Goal: Complete application form: Complete application form

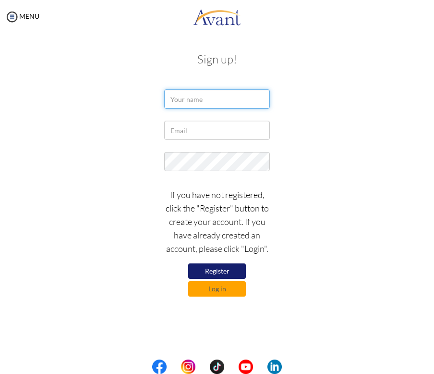
click at [207, 99] on input "text" at bounding box center [217, 98] width 106 height 19
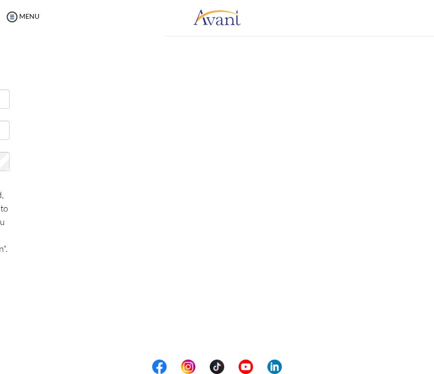
click at [222, 121] on div "My Status What is the next step? We would like you to watch the introductory vi…" at bounding box center [217, 221] width 434 height 374
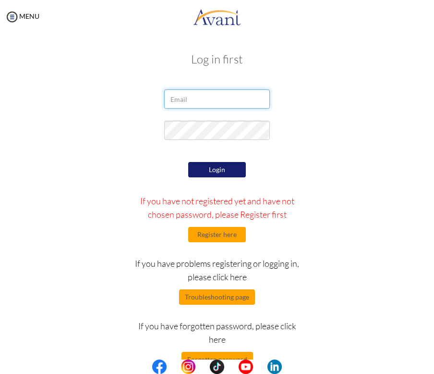
click at [226, 99] on input "email" at bounding box center [217, 98] width 106 height 19
type input "[EMAIL_ADDRESS][DOMAIN_NAME]"
click at [218, 240] on button "Register here" at bounding box center [217, 234] width 58 height 15
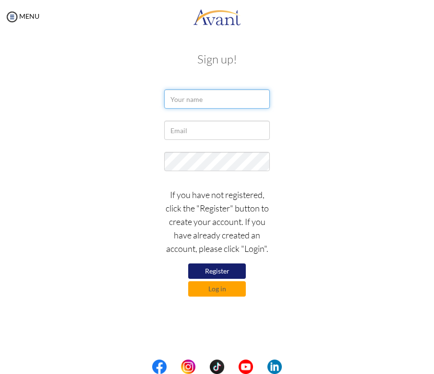
click at [198, 97] on input "text" at bounding box center [217, 98] width 106 height 19
type input "[PERSON_NAME]"
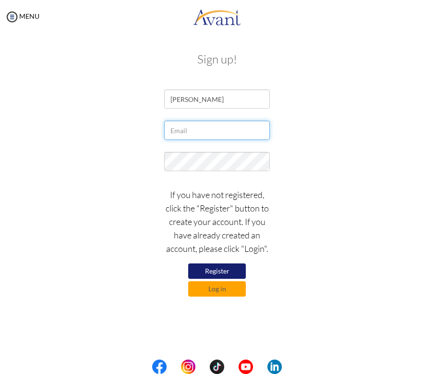
click at [206, 136] on input "text" at bounding box center [217, 130] width 106 height 19
type input "[EMAIL_ADDRESS][DOMAIN_NAME]"
click at [235, 267] on button "Register" at bounding box center [217, 270] width 58 height 15
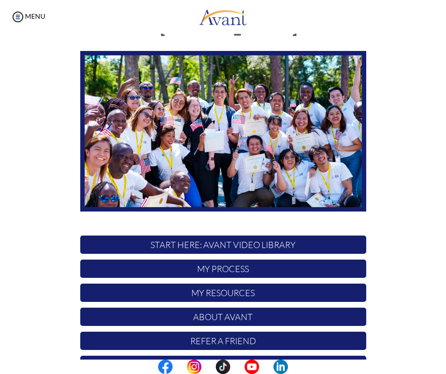
scroll to position [65, 0]
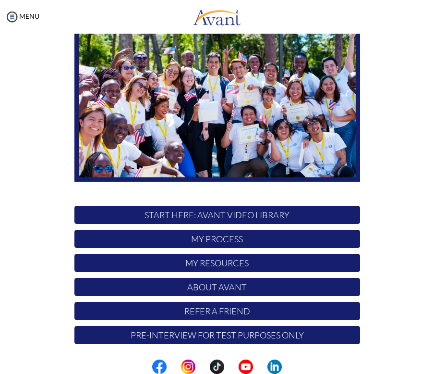
click at [276, 238] on p "My Process" at bounding box center [217, 238] width 286 height 18
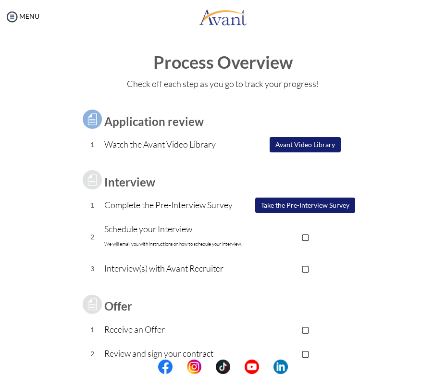
scroll to position [63, 0]
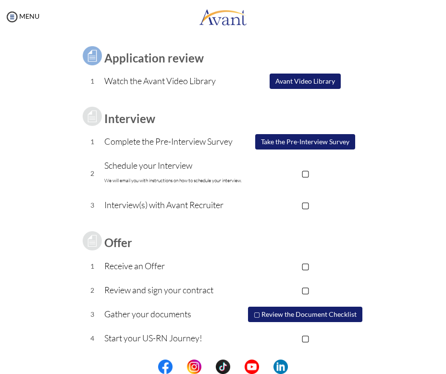
click at [303, 142] on button "Take the Pre-Interview Survey" at bounding box center [305, 141] width 100 height 15
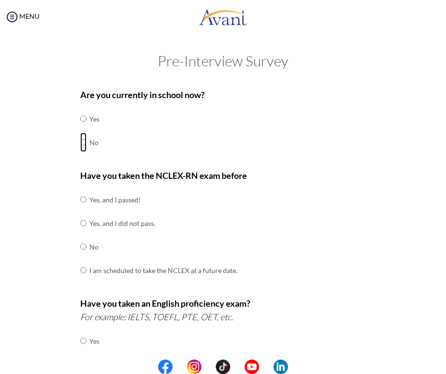
click at [80, 141] on input "radio" at bounding box center [83, 142] width 6 height 19
radio input "true"
click at [82, 199] on input "radio" at bounding box center [83, 199] width 6 height 19
radio input "true"
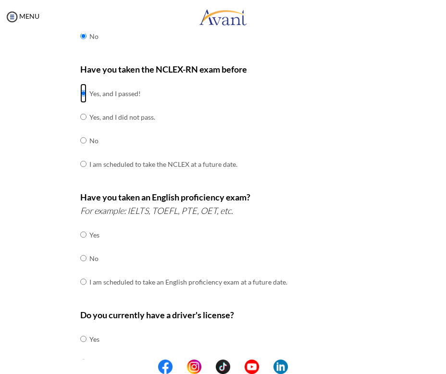
scroll to position [153, 0]
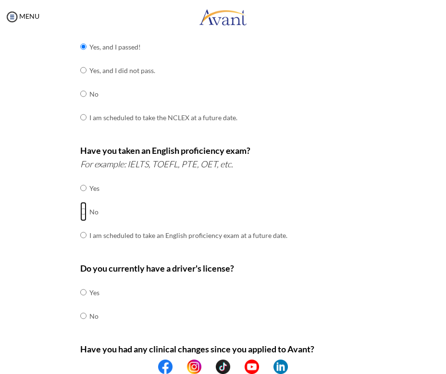
click at [80, 210] on input "radio" at bounding box center [83, 211] width 6 height 19
radio input "true"
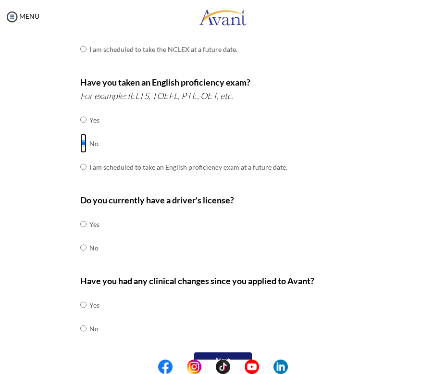
scroll to position [227, 0]
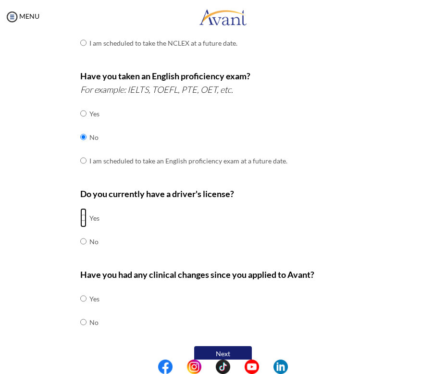
click at [80, 215] on input "radio" at bounding box center [83, 217] width 6 height 19
radio input "true"
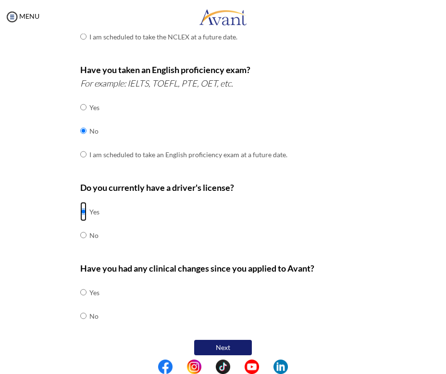
scroll to position [238, 0]
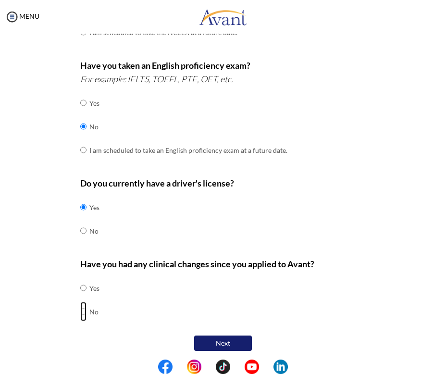
click at [80, 306] on input "radio" at bounding box center [83, 311] width 6 height 19
radio input "true"
click at [237, 343] on button "Next" at bounding box center [223, 342] width 58 height 15
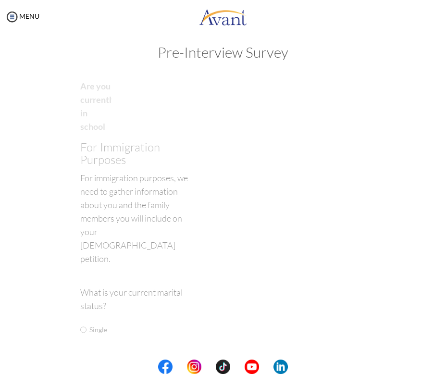
scroll to position [19, 0]
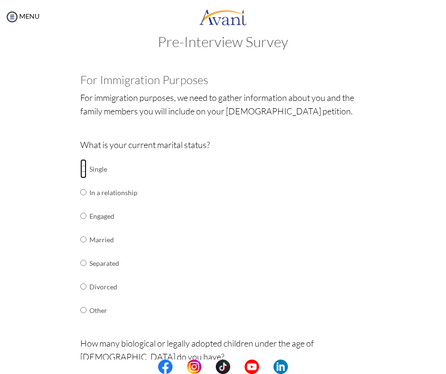
click at [80, 169] on input "radio" at bounding box center [83, 168] width 6 height 19
radio input "true"
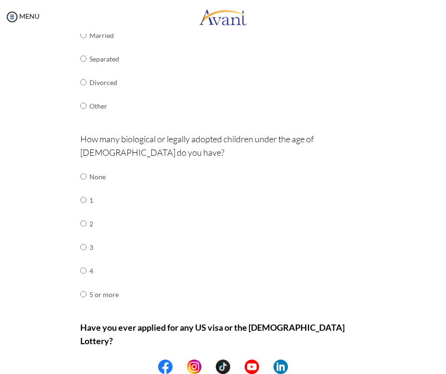
scroll to position [236, 0]
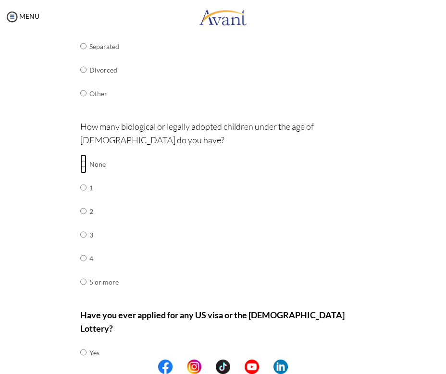
click at [81, 161] on input "radio" at bounding box center [83, 163] width 6 height 19
radio input "true"
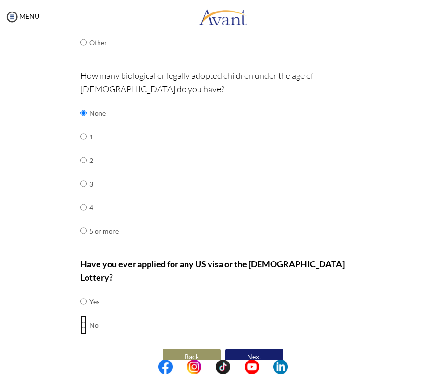
click at [80, 315] on input "radio" at bounding box center [83, 324] width 6 height 19
radio input "true"
click at [267, 349] on button "Next" at bounding box center [254, 356] width 58 height 15
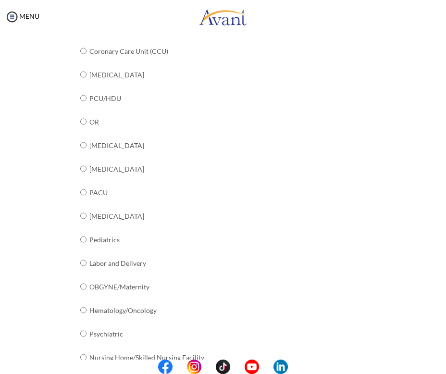
scroll to position [226, 0]
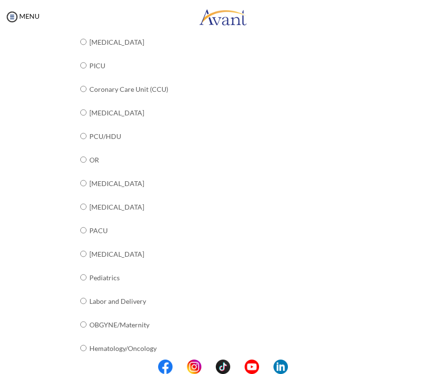
click at [141, 87] on td "Coronary Care Unit (CCU)" at bounding box center [164, 89] width 150 height 24
click at [81, 86] on input "radio" at bounding box center [83, 88] width 6 height 19
radio input "true"
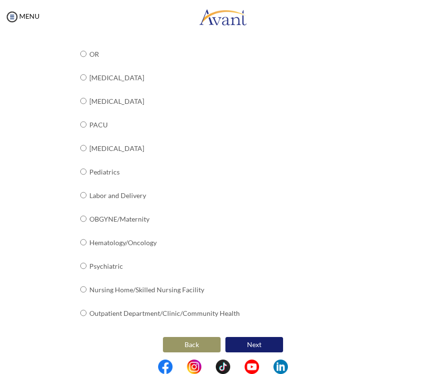
click at [255, 338] on button "Next" at bounding box center [254, 344] width 58 height 15
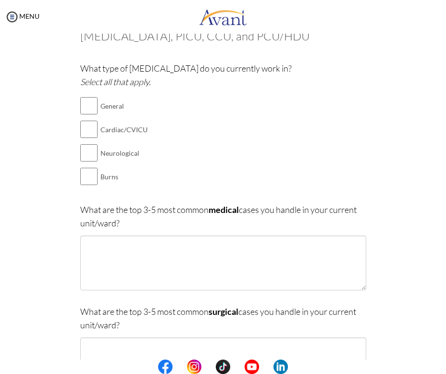
scroll to position [0, 0]
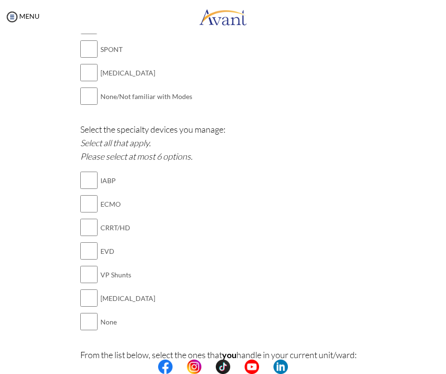
scroll to position [1145, 0]
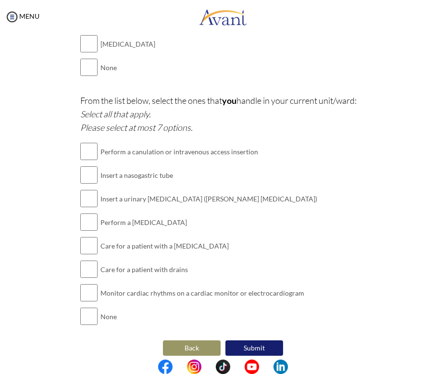
click at [177, 340] on button "Back" at bounding box center [192, 347] width 58 height 15
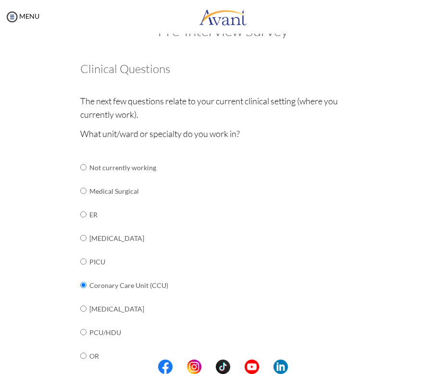
scroll to position [32, 0]
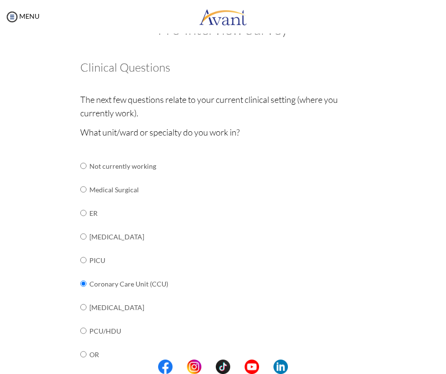
click at [120, 189] on td "Medical Surgical" at bounding box center [164, 190] width 150 height 24
click at [81, 188] on input "radio" at bounding box center [83, 189] width 6 height 19
radio input "true"
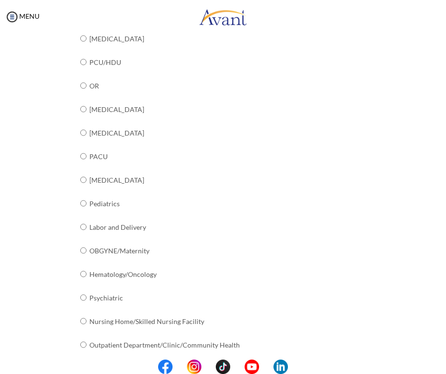
scroll to position [332, 0]
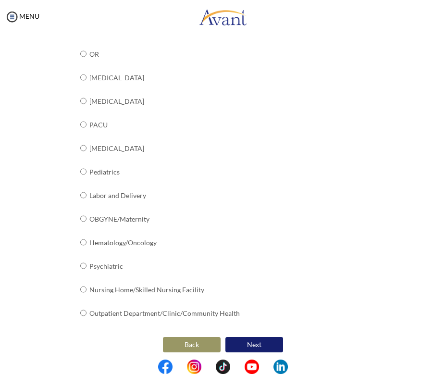
click at [248, 337] on button "Next" at bounding box center [254, 344] width 58 height 15
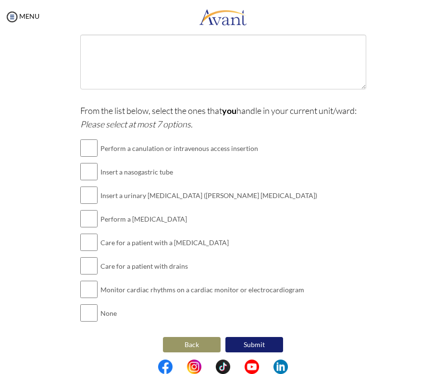
scroll to position [227, 0]
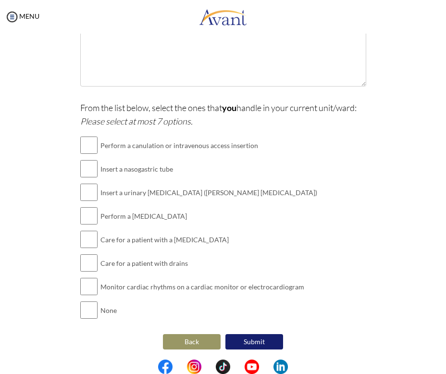
click at [188, 342] on button "Back" at bounding box center [192, 341] width 58 height 15
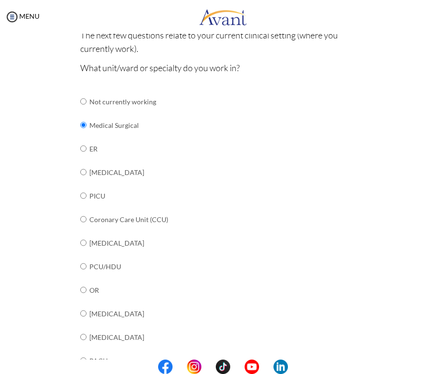
scroll to position [99, 0]
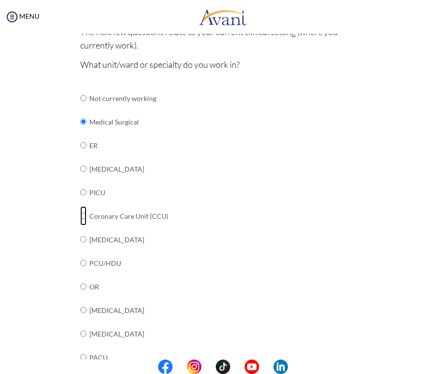
click at [82, 215] on input "radio" at bounding box center [83, 215] width 6 height 19
radio input "true"
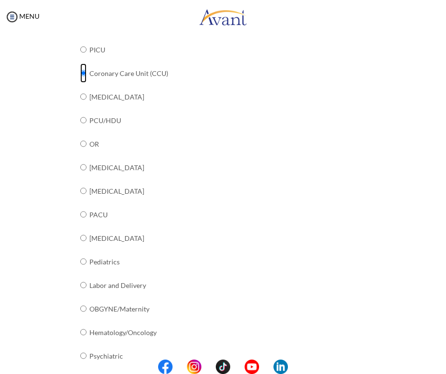
scroll to position [332, 0]
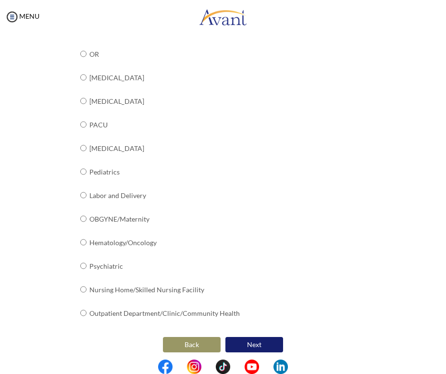
click at [264, 344] on button "Next" at bounding box center [254, 344] width 58 height 15
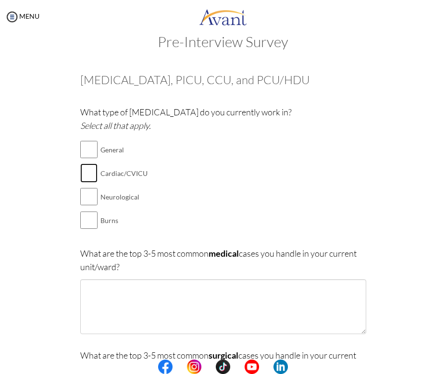
click at [90, 176] on input "checkbox" at bounding box center [88, 172] width 17 height 19
checkbox input "true"
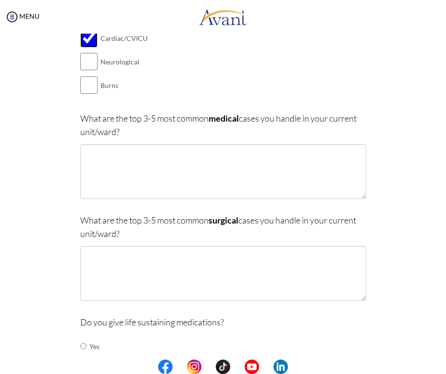
scroll to position [159, 0]
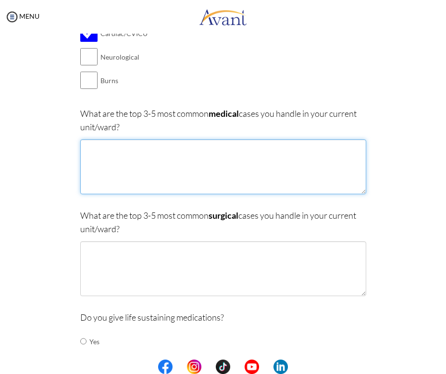
click at [122, 179] on textarea at bounding box center [223, 166] width 286 height 55
click at [82, 150] on textarea "NSTEMI" at bounding box center [223, 166] width 286 height 55
click at [148, 145] on textarea "STEMI/NSTEMI" at bounding box center [223, 166] width 286 height 55
click at [139, 150] on textarea "STEMI/NSTEMI, ACS," at bounding box center [223, 166] width 286 height 55
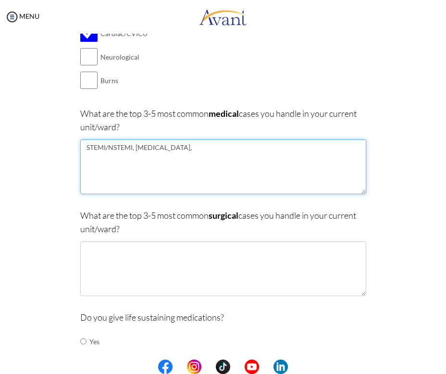
click at [248, 148] on textarea "STEMI/NSTEMI, Acute Coronary Syndrome," at bounding box center [223, 166] width 286 height 55
type textarea "STEMI/NSTEMI, Acute Coronary Syndrome,"
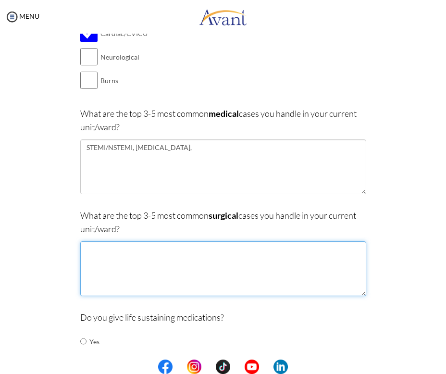
click at [208, 272] on textarea at bounding box center [223, 268] width 286 height 55
type textarea "c"
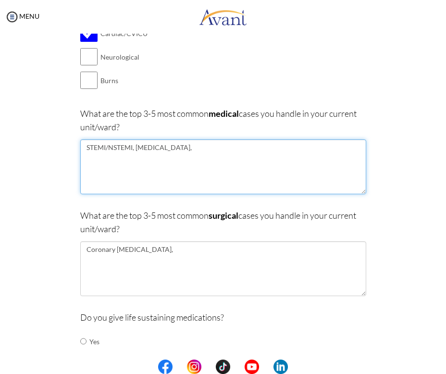
click at [245, 144] on textarea "STEMI/NSTEMI, Acute Coronary Syndrome," at bounding box center [223, 166] width 286 height 55
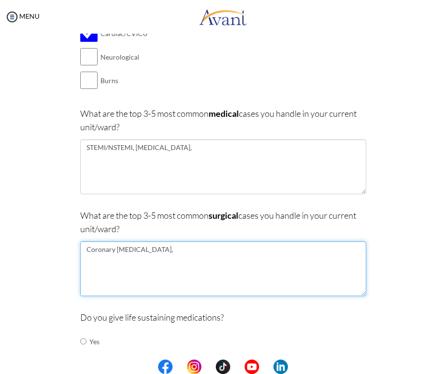
click at [167, 252] on textarea "Coronary Angioplasty," at bounding box center [223, 268] width 286 height 55
paste textarea "Coronary Artery Bypass Graft"
type textarea "Coronary Angioplasty, Coronary Artery Bypass Graft,"
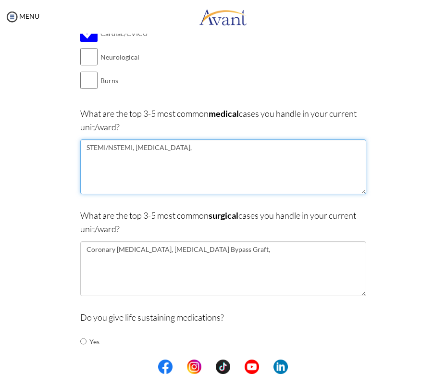
click at [241, 147] on textarea "STEMI/NSTEMI, Acute Coronary Syndrome," at bounding box center [223, 166] width 286 height 55
type textarea "STEMI/NSTEMI, Acute Coronary Syndrome, Hypertensive Emergency, Hypotension"
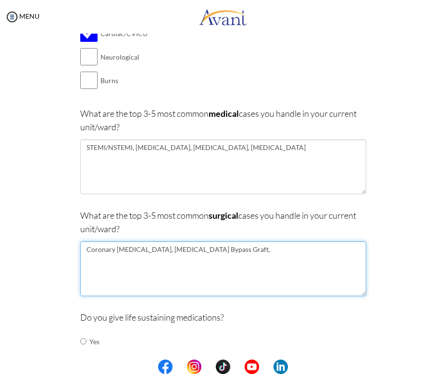
click at [262, 251] on textarea "Coronary Angioplasty, Coronary Artery Bypass Graft," at bounding box center [223, 268] width 286 height 55
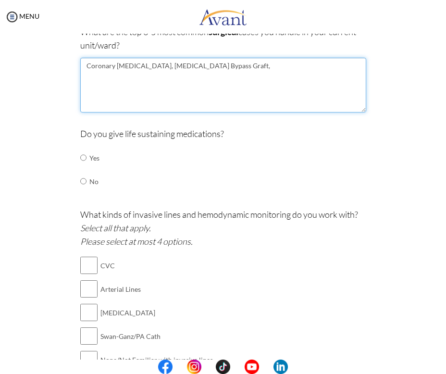
scroll to position [348, 0]
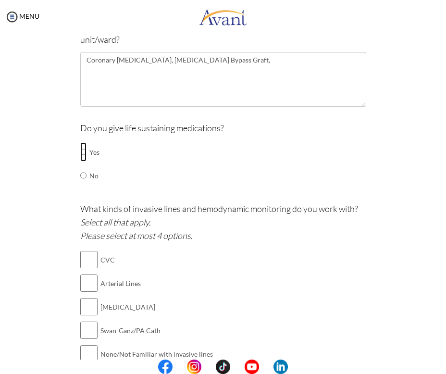
click at [80, 152] on input "radio" at bounding box center [83, 151] width 6 height 19
radio input "true"
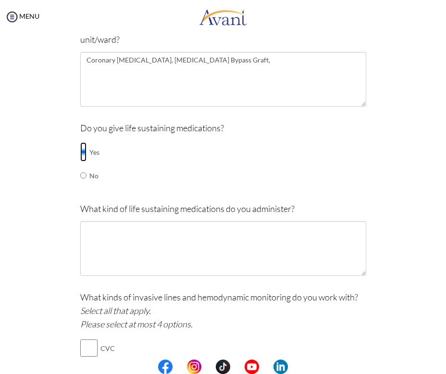
scroll to position [354, 0]
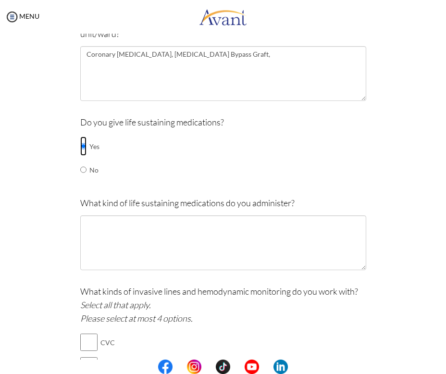
click at [82, 145] on input "radio" at bounding box center [83, 145] width 6 height 19
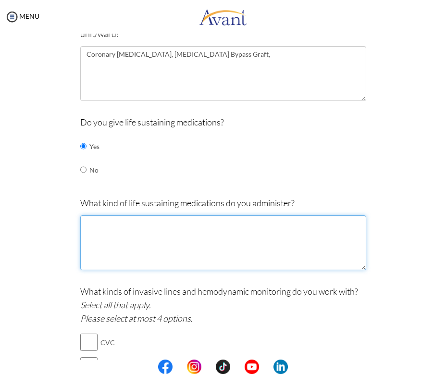
click at [122, 241] on textarea at bounding box center [223, 242] width 286 height 55
click at [130, 224] on textarea "Vasopressors (Epinephrine" at bounding box center [223, 242] width 286 height 55
click at [178, 222] on textarea "Vasopressors (Norepinephrine" at bounding box center [223, 242] width 286 height 55
paste textarea "Vasopressin"
click at [222, 216] on textarea "Vasopressors (Norepinephrine, Vasopressin," at bounding box center [223, 242] width 286 height 55
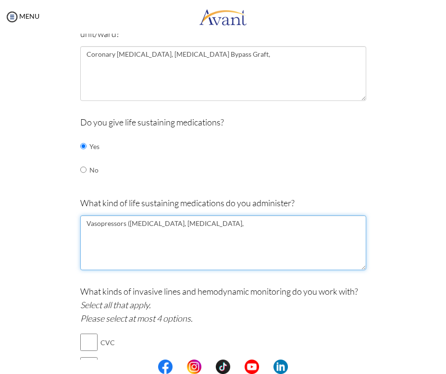
click at [222, 216] on textarea "Vasopressors (Norepinephrine, Vasopressin," at bounding box center [223, 242] width 286 height 55
click at [222, 224] on textarea "Vasopressors (Norepinephrine, Vasopressin," at bounding box center [223, 242] width 286 height 55
drag, startPoint x: 126, startPoint y: 224, endPoint x: 81, endPoint y: 225, distance: 45.2
click at [81, 225] on textarea "Vasopressors (Norepinephrine, Vasopressin), Inotrope (Dobutamine)" at bounding box center [223, 242] width 286 height 55
click at [168, 223] on textarea "Norepinephrine, Vasopressin), Inotrope (Dobutamine)" at bounding box center [223, 242] width 286 height 55
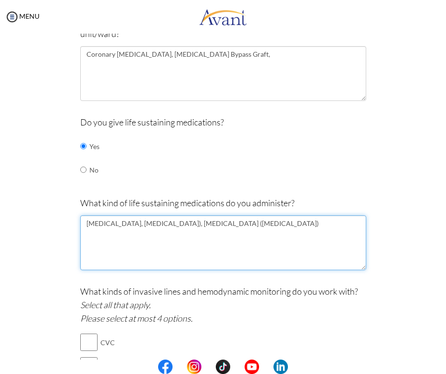
click at [170, 224] on textarea "Norepinephrine, Vasopressin), Inotrope (Dobutamine)" at bounding box center [223, 242] width 286 height 55
click at [187, 224] on textarea "Norepinephrine, Vasopressin), Inotrope (Dobutamine)" at bounding box center [223, 242] width 286 height 55
click at [170, 223] on textarea "Norepinephrine, Vasopressin), (Dobutamine)" at bounding box center [223, 242] width 286 height 55
click at [181, 226] on textarea "Norepinephrine, Vasopressin, (Dobutamine)" at bounding box center [223, 242] width 286 height 55
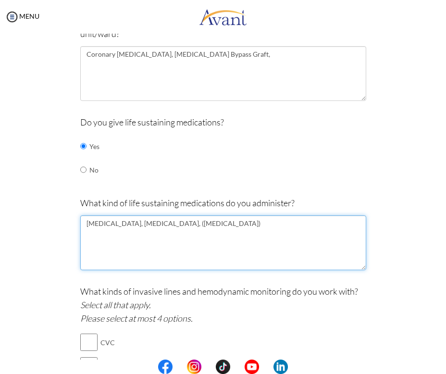
click at [173, 223] on textarea "Norepinephrine, Vasopressin, (Dobutamine)" at bounding box center [223, 242] width 286 height 55
click at [221, 221] on textarea "Norepinephrine, Vasopressin, Dobutamine)" at bounding box center [223, 242] width 286 height 55
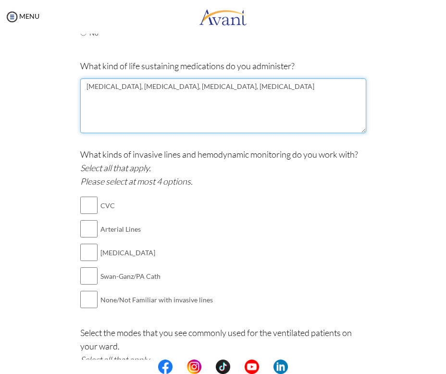
scroll to position [497, 0]
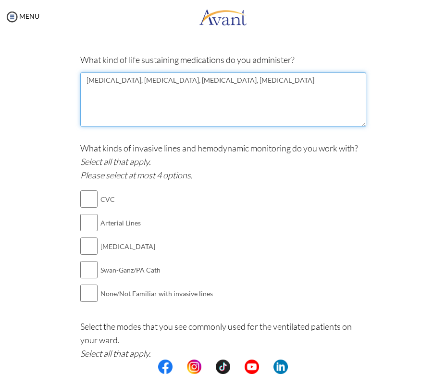
type textarea "Norepinephrine, Vasopressin, Dobutamine, Dopamine"
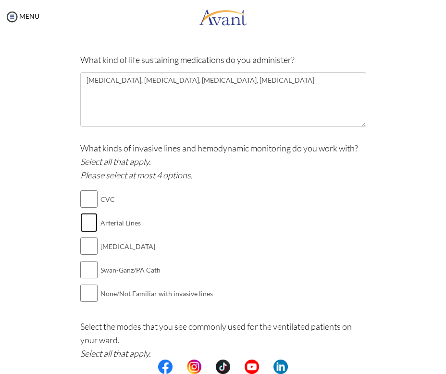
click at [83, 225] on input "checkbox" at bounding box center [88, 222] width 17 height 19
checkbox input "true"
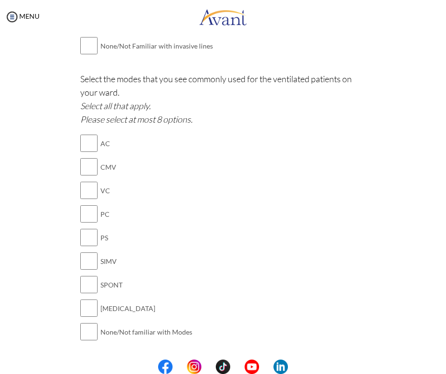
scroll to position [761, 0]
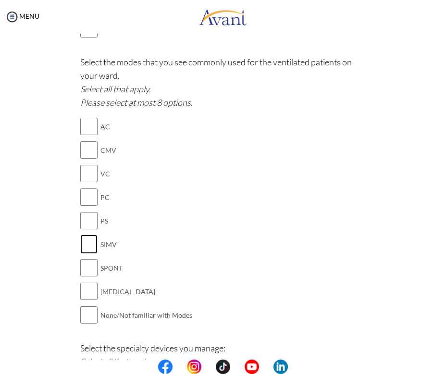
click at [85, 241] on input "checkbox" at bounding box center [88, 243] width 17 height 19
checkbox input "true"
click at [87, 281] on input "checkbox" at bounding box center [88, 290] width 17 height 19
checkbox input "true"
click at [82, 218] on input "checkbox" at bounding box center [88, 220] width 17 height 19
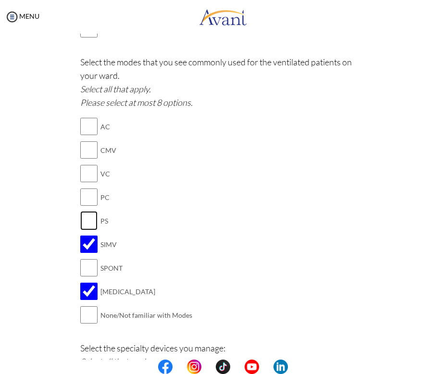
checkbox input "true"
click at [86, 117] on input "checkbox" at bounding box center [88, 126] width 17 height 19
checkbox input "true"
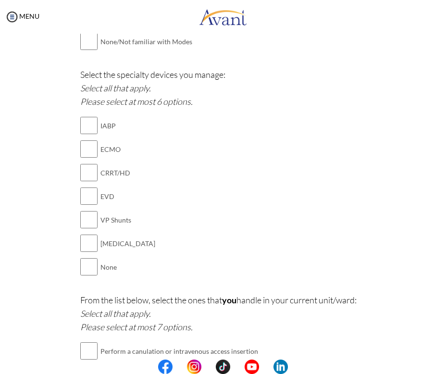
scroll to position [1040, 0]
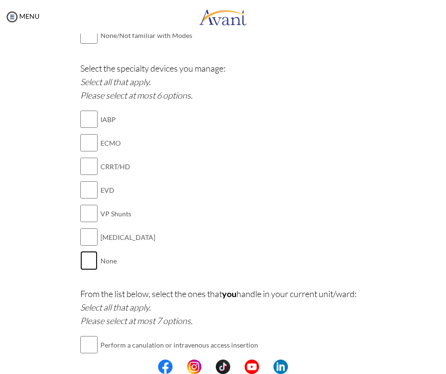
click at [80, 256] on input "checkbox" at bounding box center [88, 260] width 17 height 19
checkbox input "true"
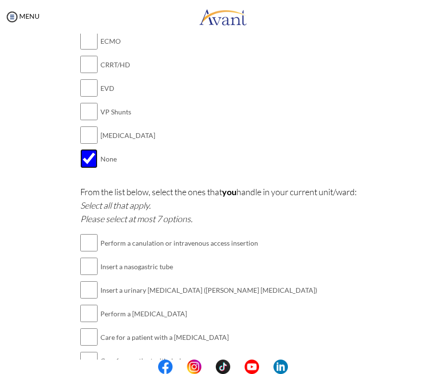
scroll to position [1148, 0]
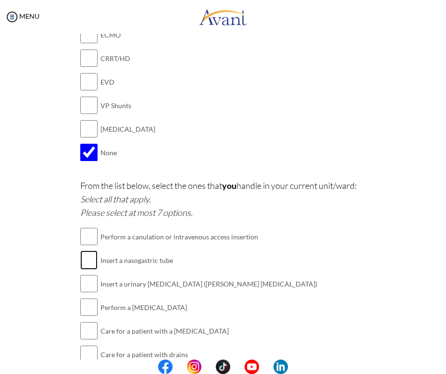
click at [87, 256] on input "checkbox" at bounding box center [88, 259] width 17 height 19
checkbox input "true"
click at [90, 278] on input "checkbox" at bounding box center [88, 283] width 17 height 19
checkbox input "true"
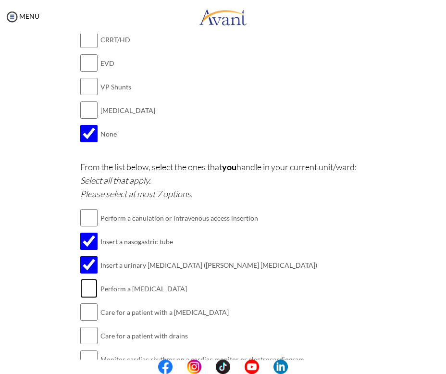
click at [89, 283] on input "checkbox" at bounding box center [88, 287] width 17 height 19
checkbox input "true"
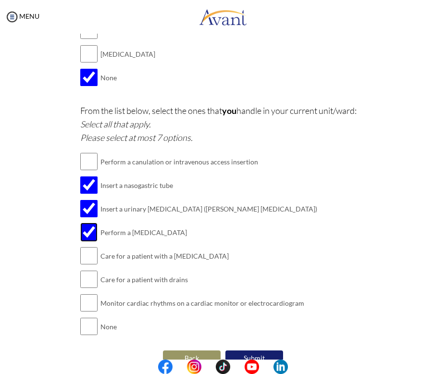
scroll to position [1233, 0]
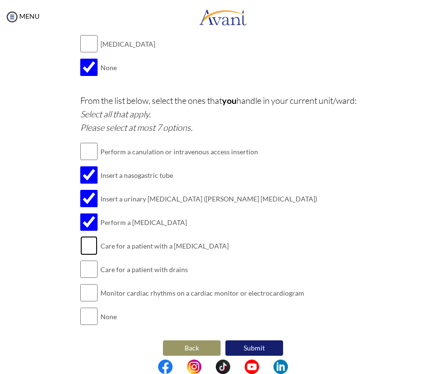
click at [84, 237] on input "checkbox" at bounding box center [88, 245] width 17 height 19
checkbox input "true"
click at [83, 259] on input "checkbox" at bounding box center [88, 268] width 17 height 19
checkbox input "true"
click at [85, 283] on input "checkbox" at bounding box center [88, 292] width 17 height 19
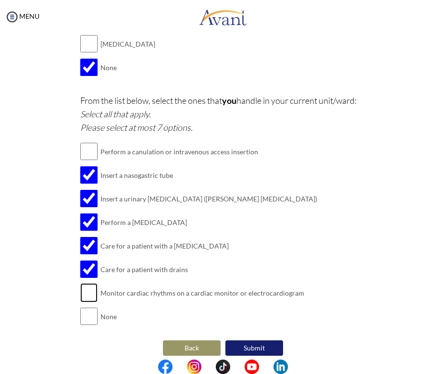
checkbox input "true"
click at [250, 344] on button "Submit" at bounding box center [254, 347] width 58 height 15
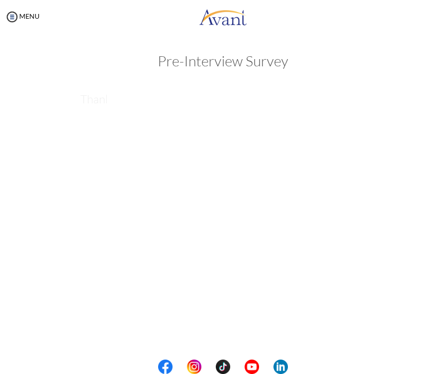
scroll to position [0, 0]
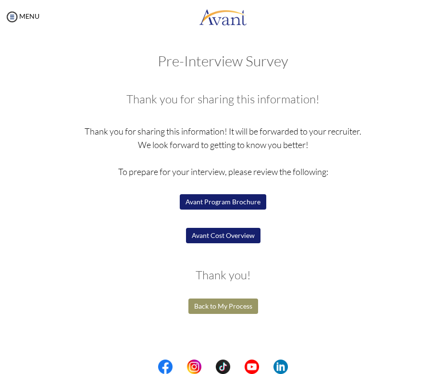
click at [223, 236] on button "Avant Cost Overview" at bounding box center [223, 235] width 74 height 15
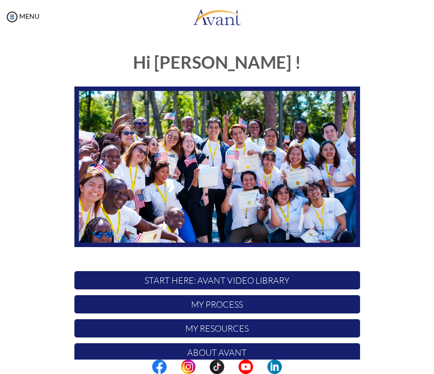
click at [230, 275] on p "START HERE: Avant Video Library" at bounding box center [217, 280] width 286 height 18
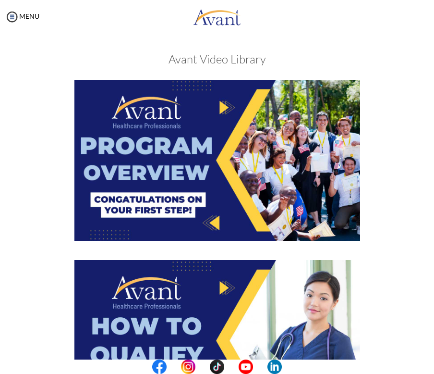
click at [223, 184] on img at bounding box center [217, 160] width 286 height 161
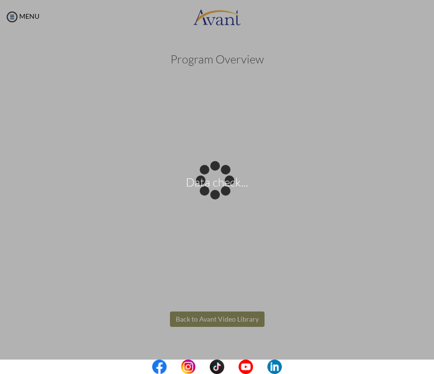
click at [227, 316] on body "Data check... Maintenance break. Please come back in 2 hours. MENU My Status Wh…" at bounding box center [217, 187] width 434 height 374
click at [206, 317] on body "Data check... Maintenance break. Please come back in 2 hours. MENU My Status Wh…" at bounding box center [217, 187] width 434 height 374
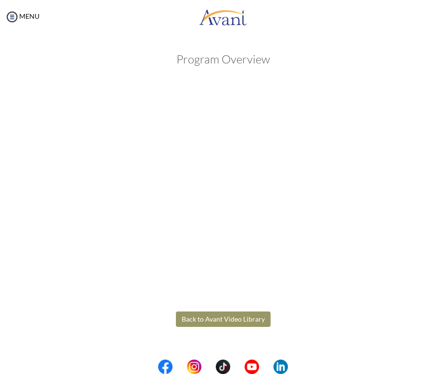
click at [194, 324] on body "Maintenance break. Please come back in 2 hours. MENU My Status What is the next…" at bounding box center [223, 187] width 446 height 374
click at [206, 310] on div "Program Overview Back to Avant Video Library" at bounding box center [223, 212] width 360 height 339
click at [208, 310] on div "Program Overview Back to Avant Video Library" at bounding box center [223, 212] width 360 height 339
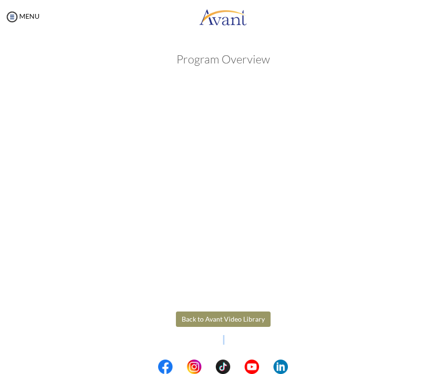
click at [203, 315] on button "Back to Avant Video Library" at bounding box center [223, 318] width 95 height 15
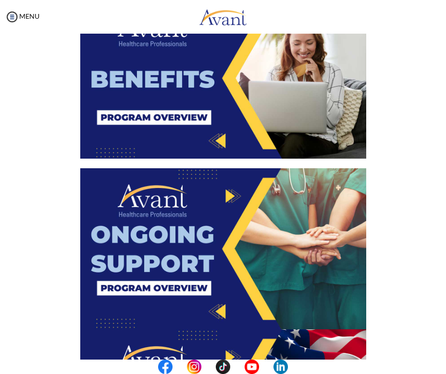
scroll to position [1491, 0]
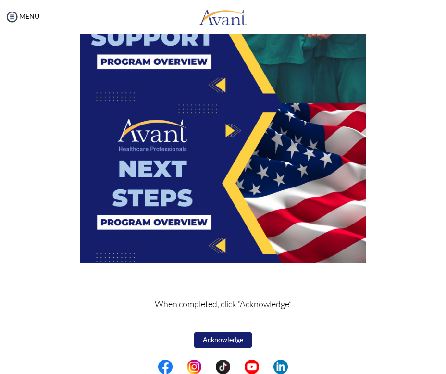
click at [224, 345] on button "Acknowledge" at bounding box center [223, 339] width 58 height 15
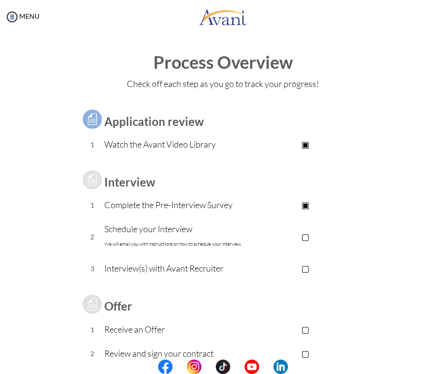
click at [225, 232] on p "Schedule your Interview We will email you with instructions on how to schedule …" at bounding box center [174, 236] width 140 height 29
click at [300, 236] on p "▢" at bounding box center [304, 235] width 121 height 13
click at [300, 236] on p "▣" at bounding box center [304, 235] width 121 height 13
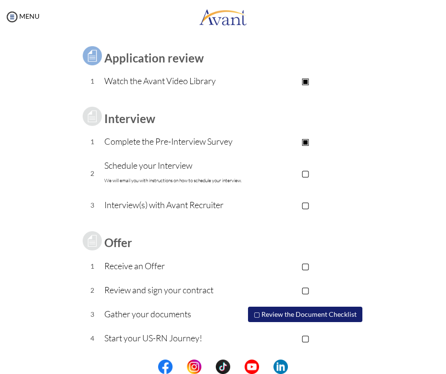
scroll to position [0, 0]
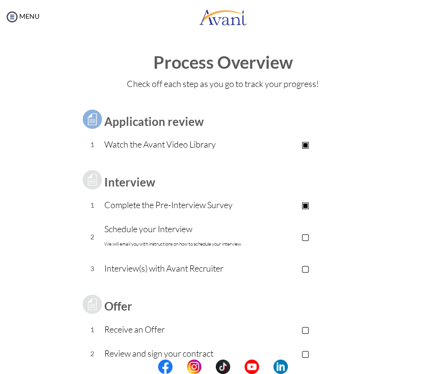
click at [245, 136] on td "▣ Avant Video Library" at bounding box center [304, 145] width 121 height 24
click at [9, 18] on img at bounding box center [12, 17] width 14 height 14
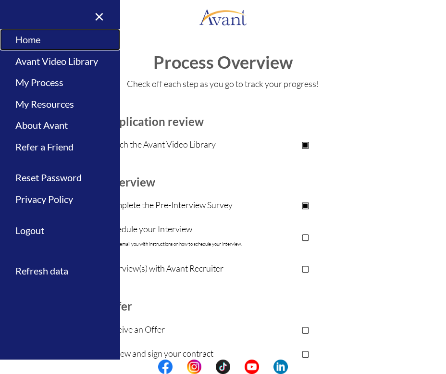
click at [36, 36] on link "Home" at bounding box center [60, 40] width 120 height 22
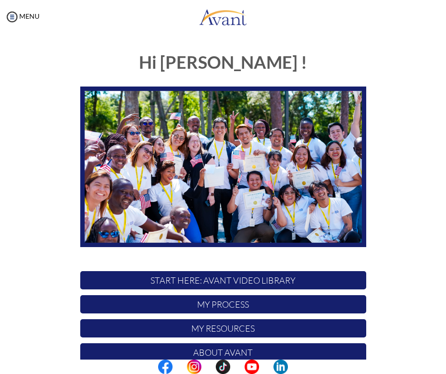
click at [244, 277] on p "START HERE: Avant Video Library" at bounding box center [223, 280] width 286 height 18
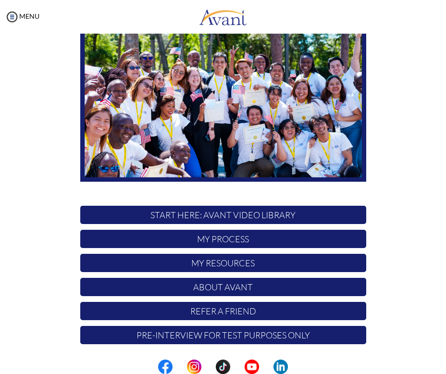
click at [275, 335] on p "Pre-Interview for test purposes only" at bounding box center [223, 335] width 286 height 18
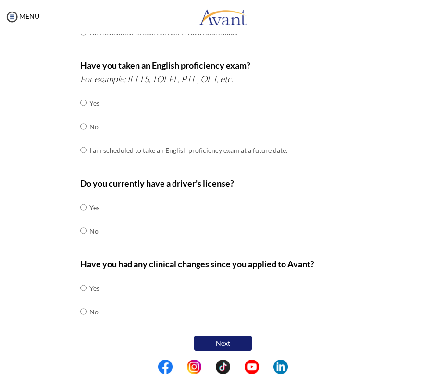
scroll to position [0, 0]
